Goal: Task Accomplishment & Management: Complete application form

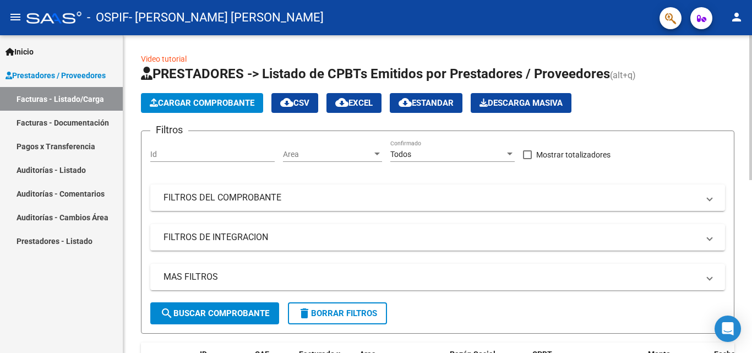
click at [200, 103] on span "Cargar Comprobante" at bounding box center [202, 103] width 105 height 10
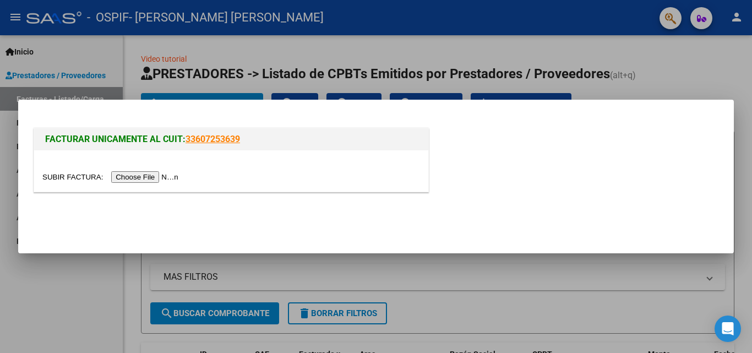
click at [129, 174] on input "file" at bounding box center [111, 177] width 139 height 12
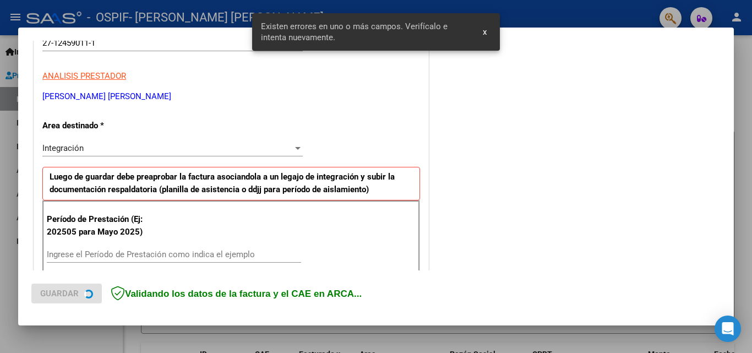
scroll to position [248, 0]
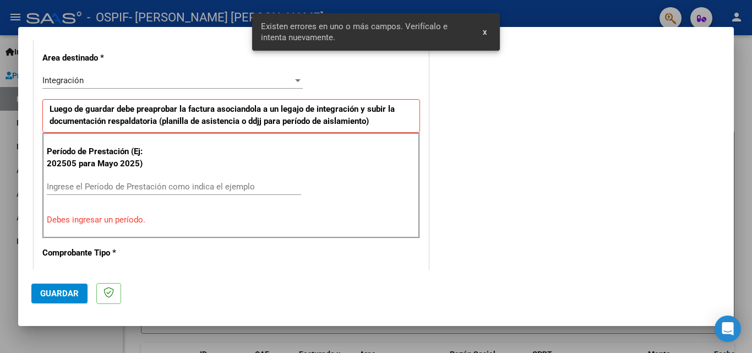
click at [214, 182] on input "Ingrese el Período de Prestación como indica el ejemplo" at bounding box center [174, 187] width 254 height 10
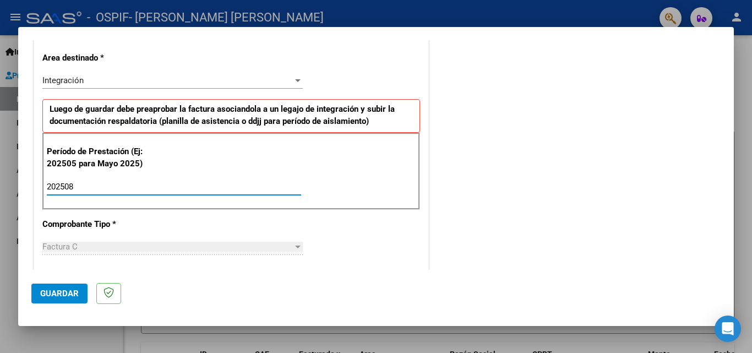
type input "202508"
click at [54, 297] on span "Guardar" at bounding box center [59, 293] width 39 height 10
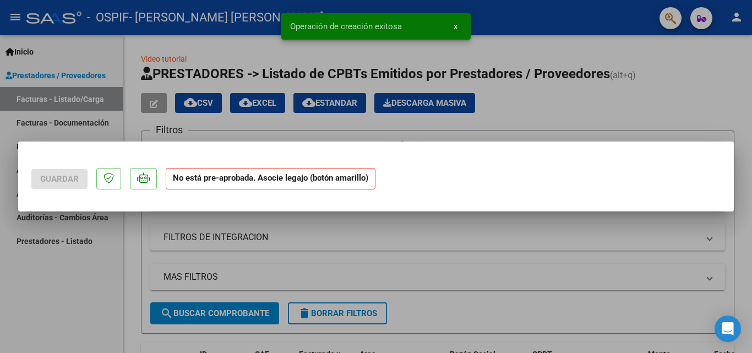
scroll to position [0, 0]
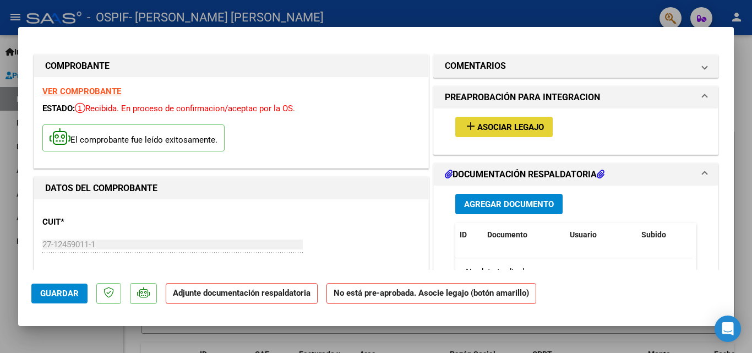
click at [486, 124] on span "Asociar Legajo" at bounding box center [510, 127] width 67 height 10
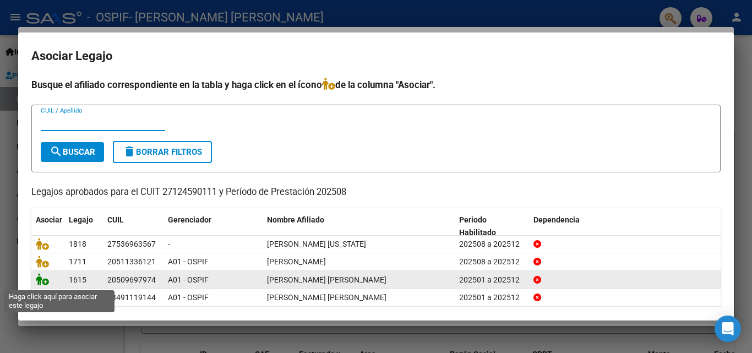
click at [40, 281] on icon at bounding box center [42, 279] width 13 height 12
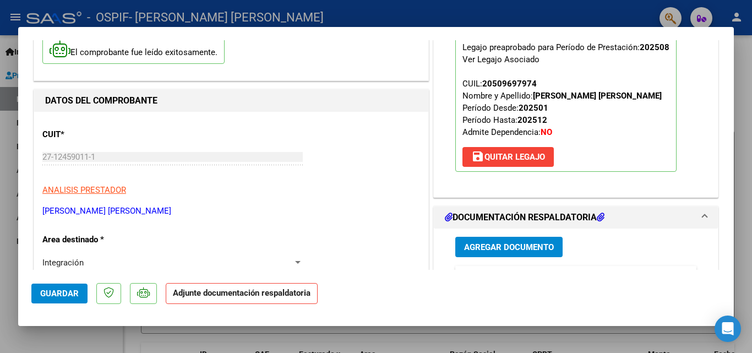
scroll to position [127, 0]
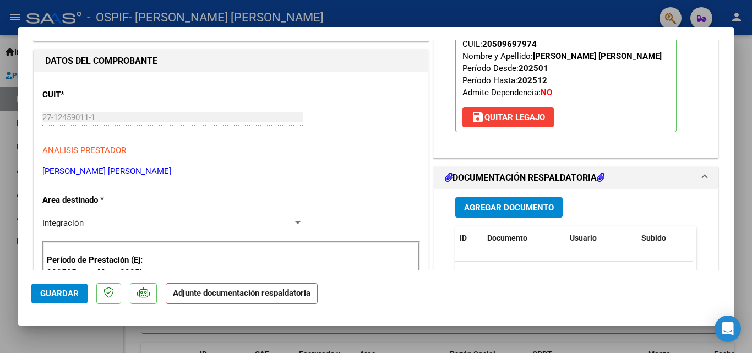
click at [475, 203] on span "Agregar Documento" at bounding box center [509, 208] width 90 height 10
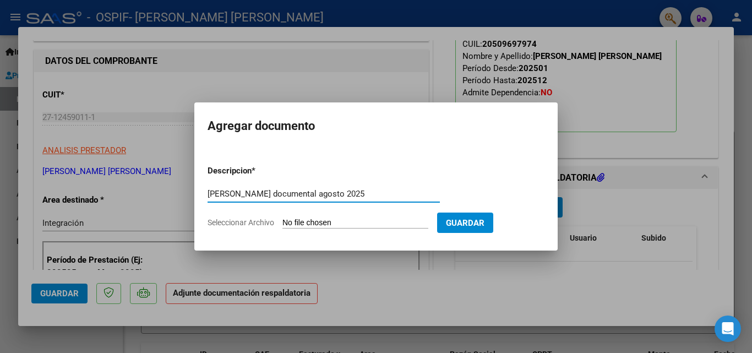
type input "[PERSON_NAME] documental agosto 2025"
click at [237, 224] on span "Seleccionar Archivo" at bounding box center [240, 222] width 67 height 9
click at [282, 224] on input "Seleccionar Archivo" at bounding box center [355, 223] width 146 height 10
type input "C:\fakepath\[PERSON_NAME] documental agosto 2025.pdf"
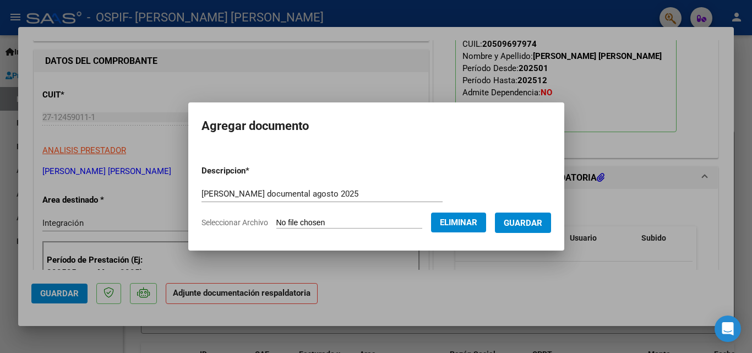
click at [542, 221] on span "Guardar" at bounding box center [523, 223] width 39 height 10
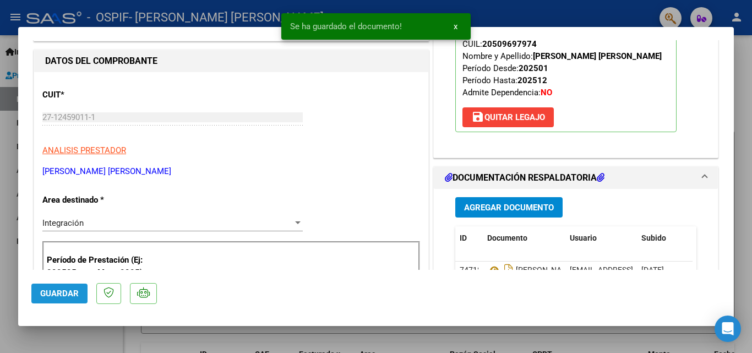
click at [75, 290] on span "Guardar" at bounding box center [59, 293] width 39 height 10
